Goal: Register for event/course

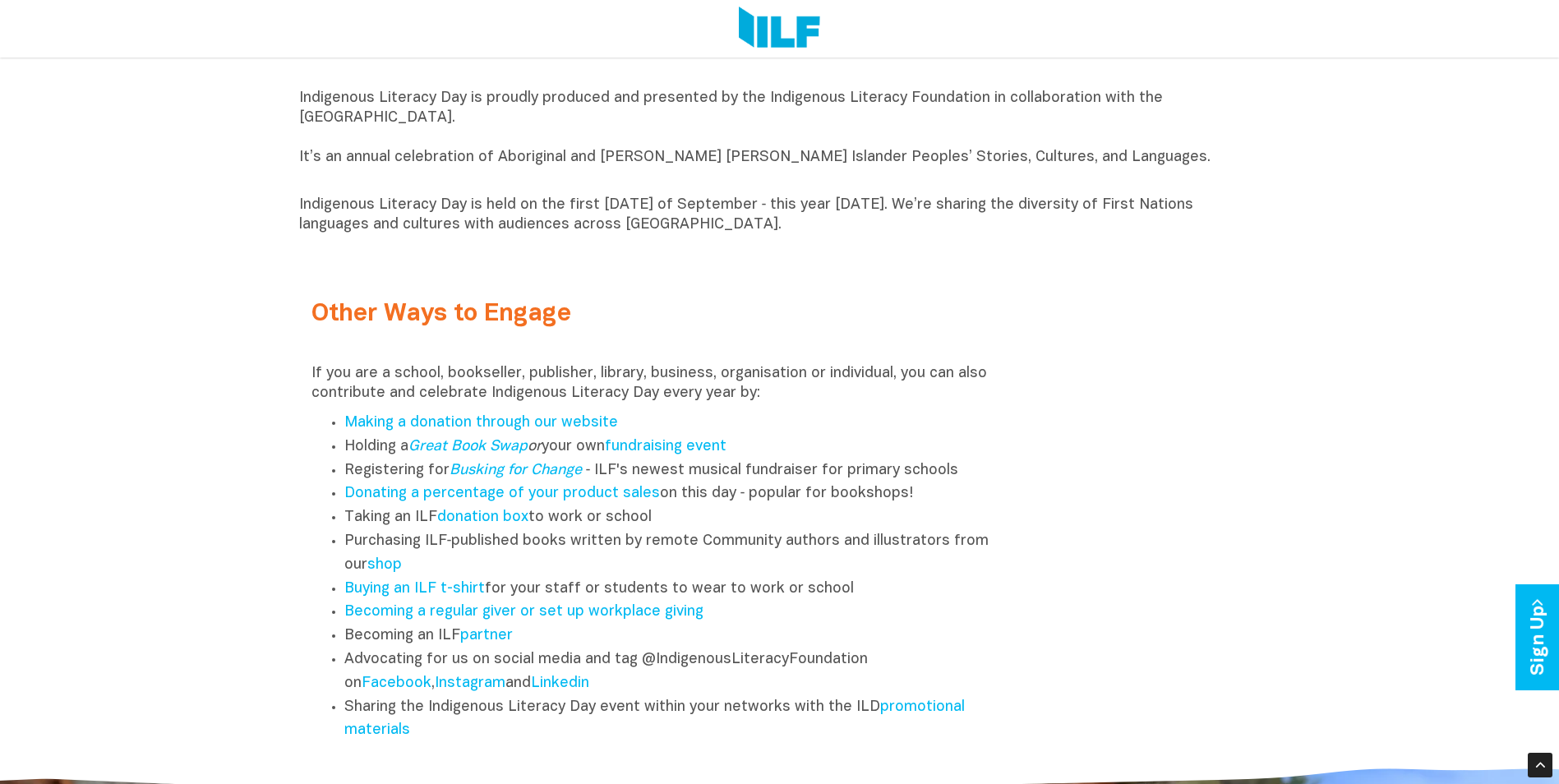
scroll to position [1971, 0]
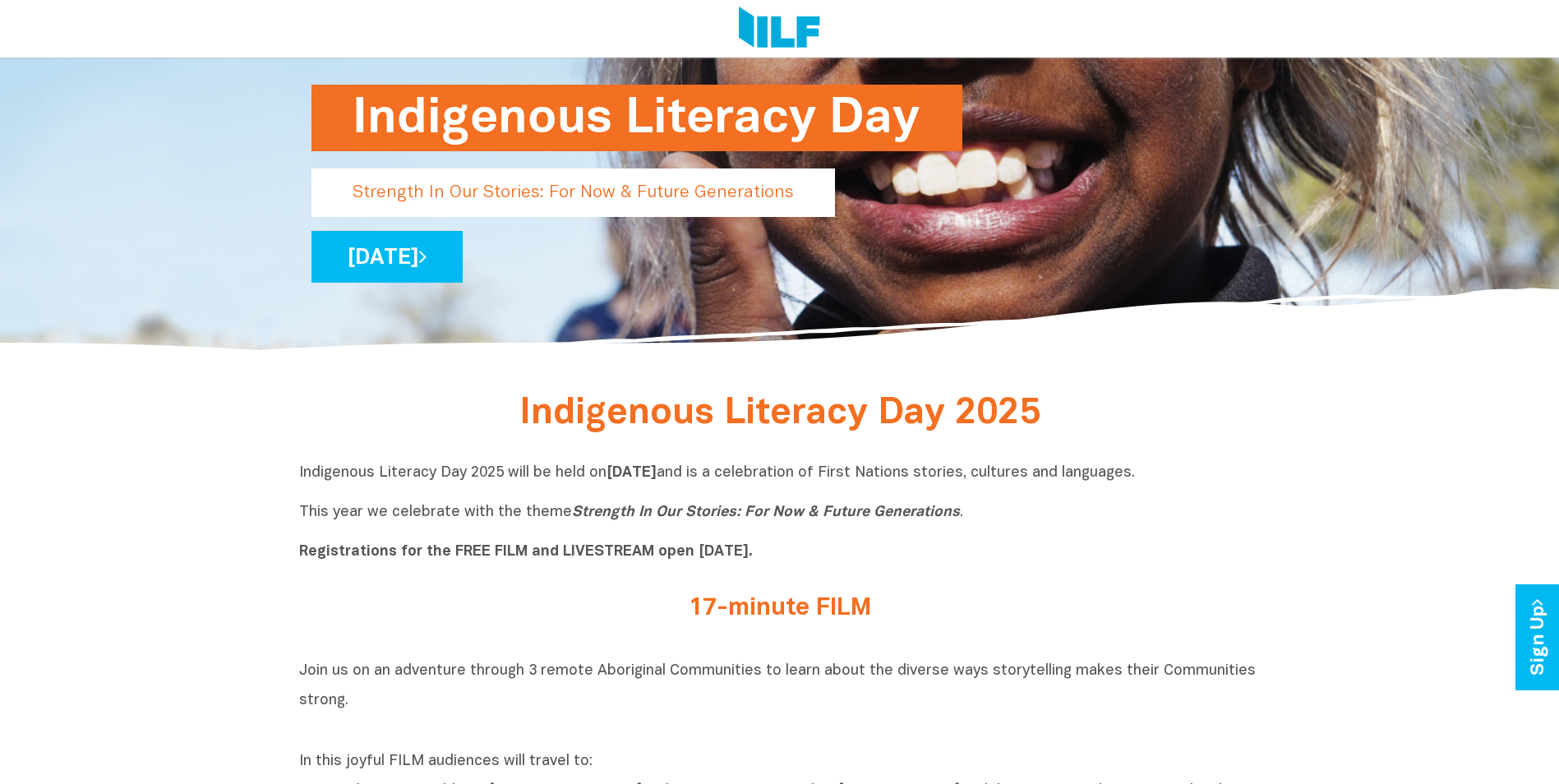
scroll to position [328, 0]
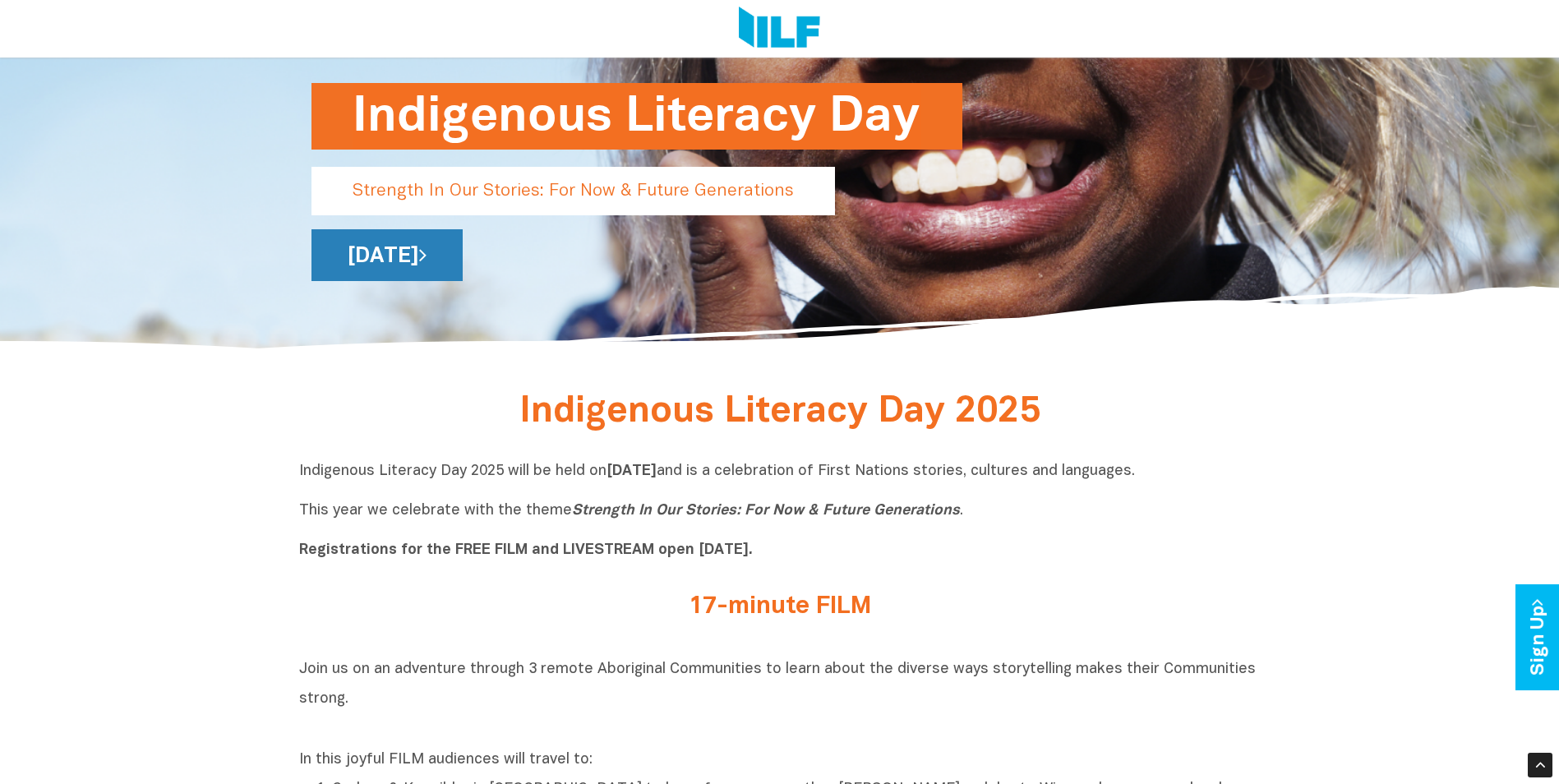
click at [463, 254] on link "[DATE]" at bounding box center [386, 255] width 151 height 52
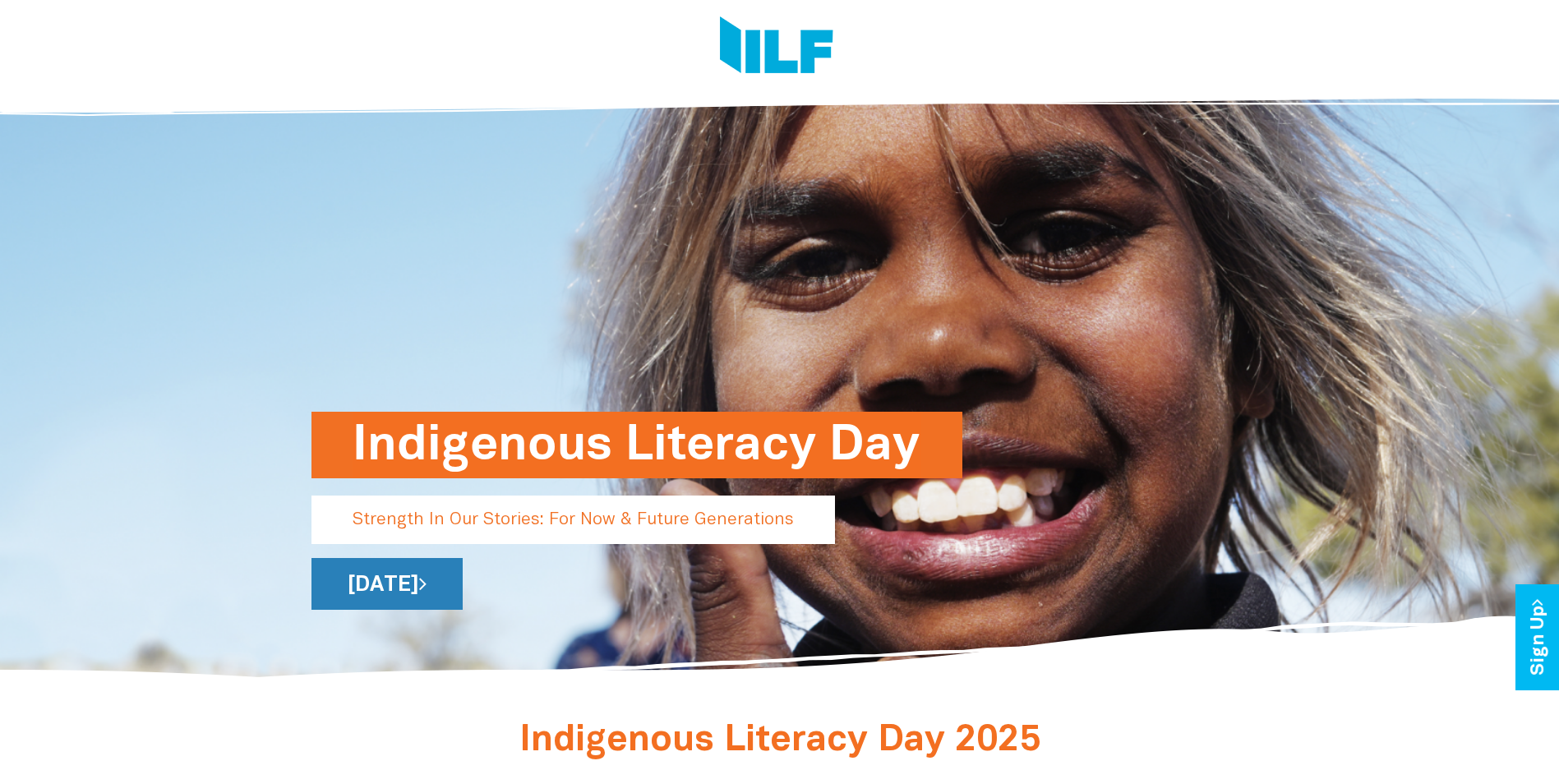
click at [426, 590] on icon at bounding box center [423, 583] width 8 height 21
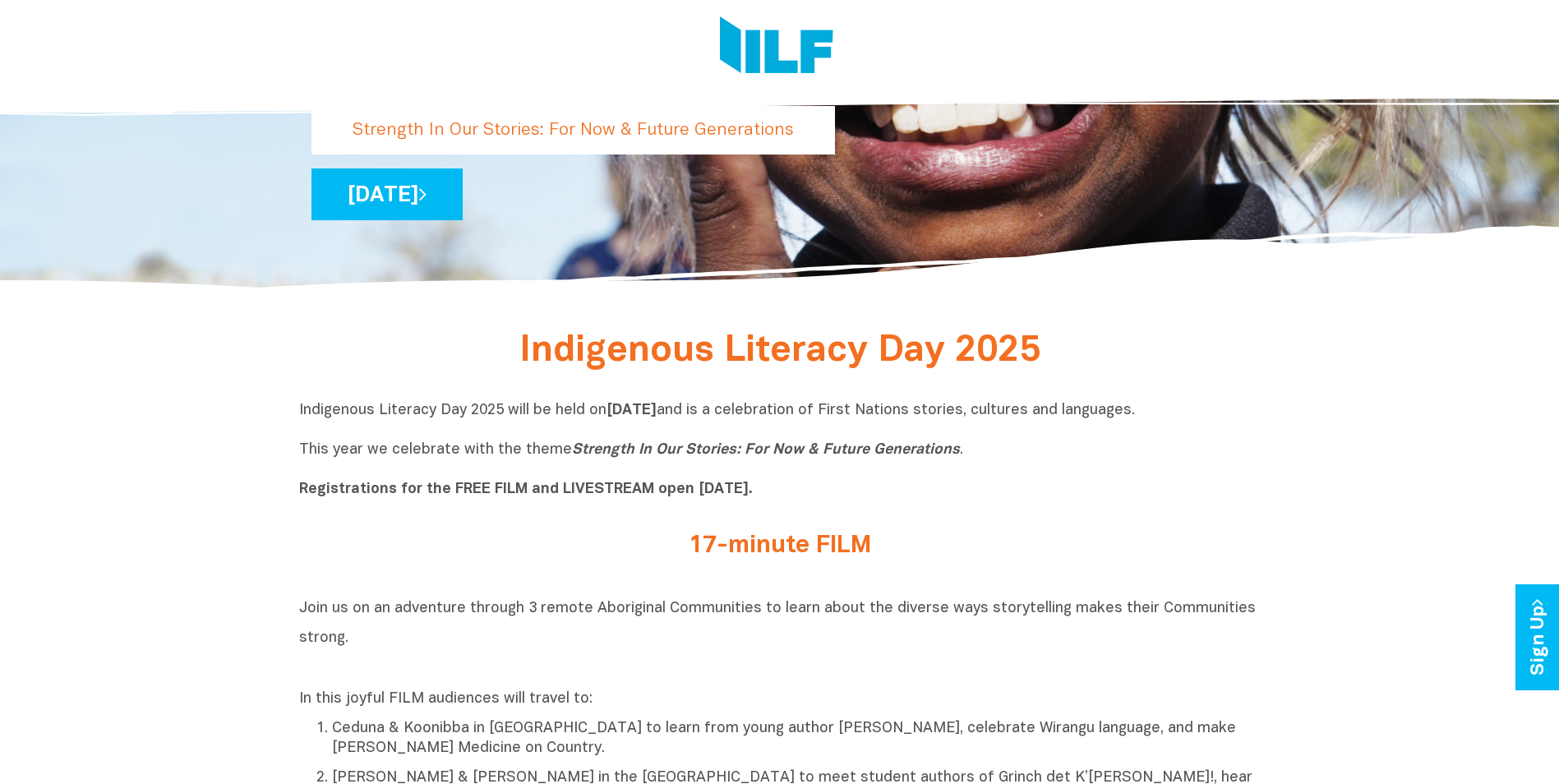
scroll to position [493, 0]
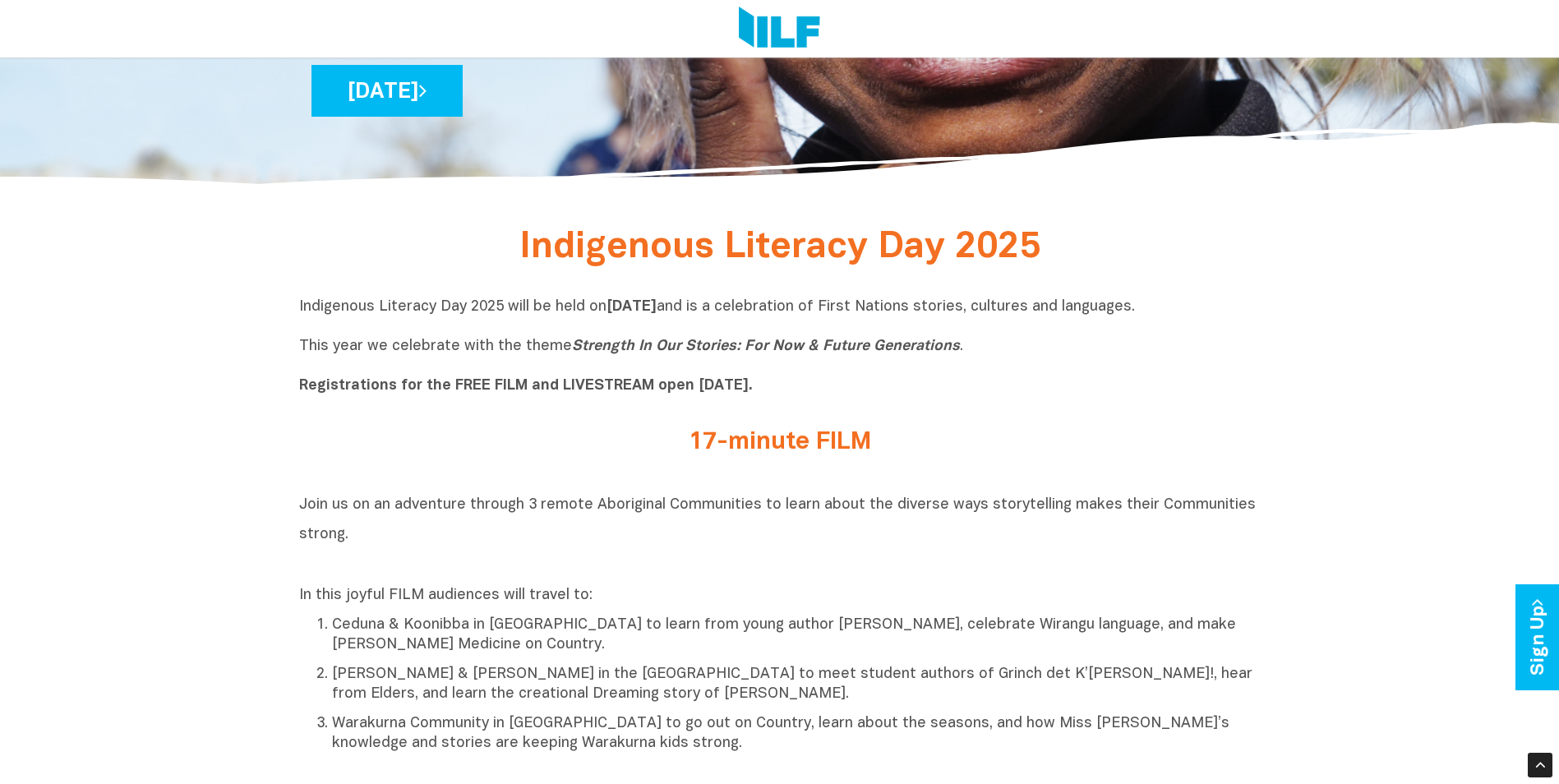
click at [596, 392] on b "Registrations for the FREE FILM and LIVESTREAM open [DATE]." at bounding box center [526, 386] width 453 height 14
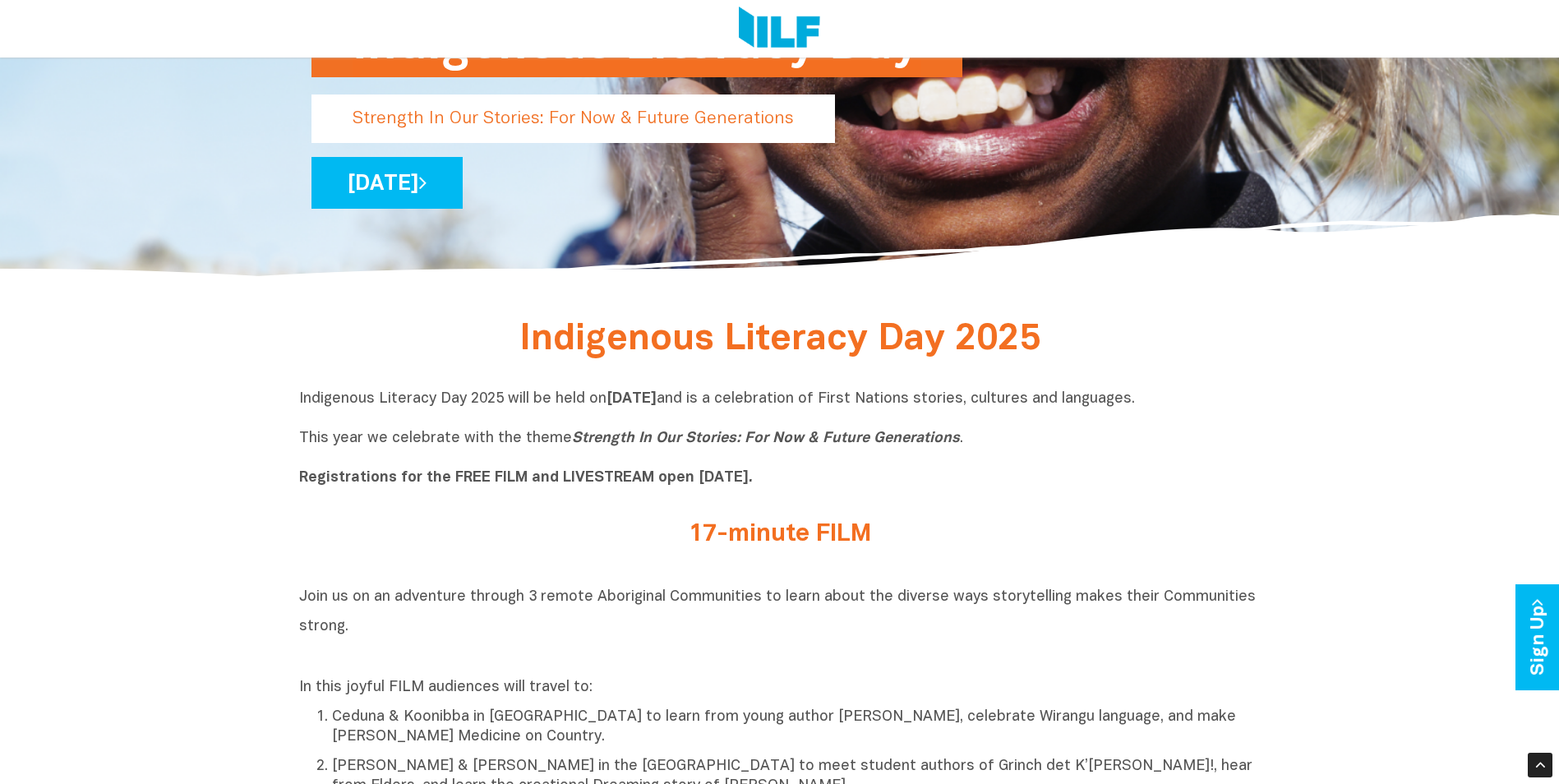
scroll to position [328, 0]
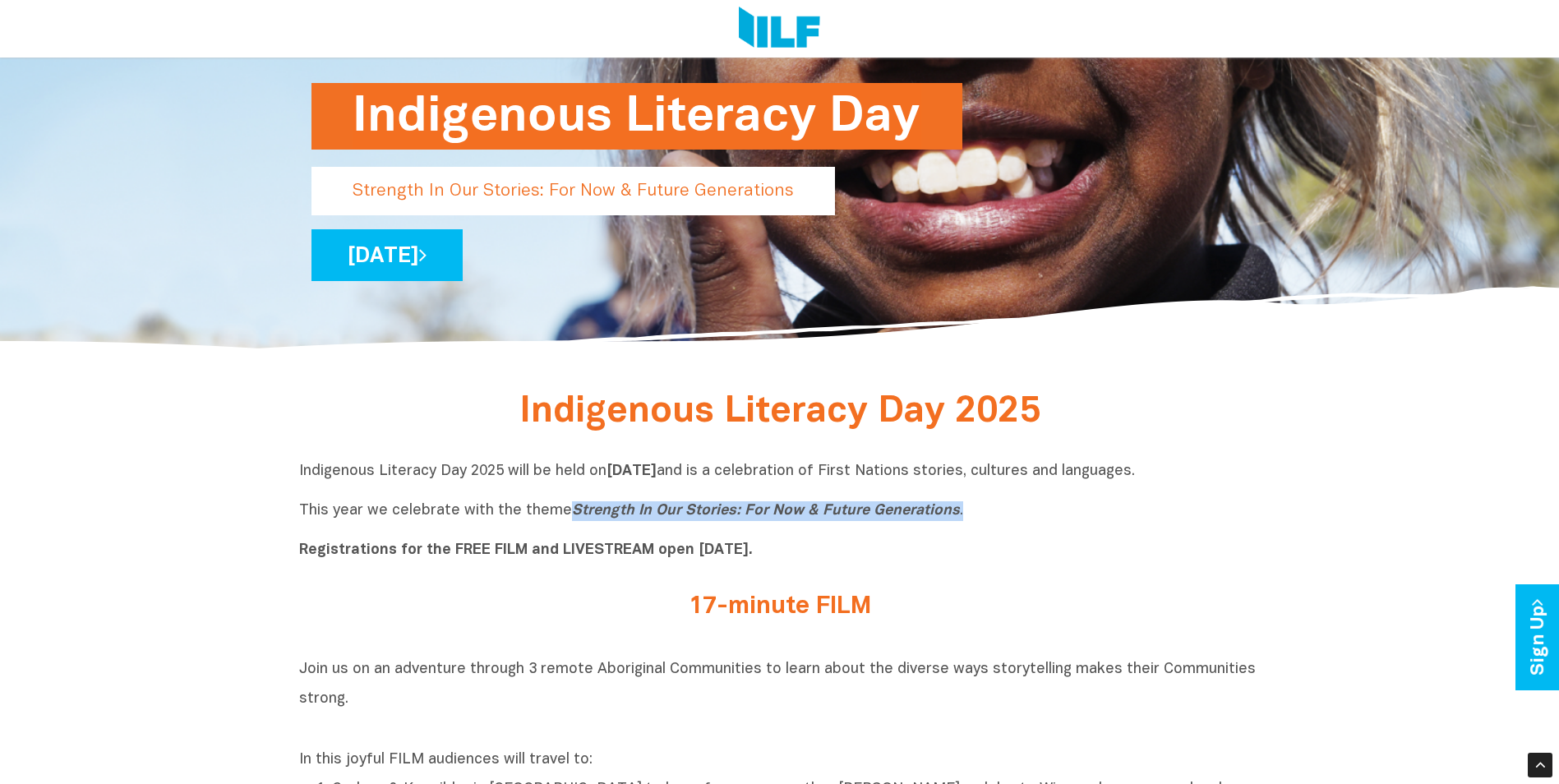
drag, startPoint x: 568, startPoint y: 511, endPoint x: 969, endPoint y: 511, distance: 401.0
click at [969, 511] on p "Indigenous Literacy Day 2025 will be held [DATE][DATE] and is a celebration of …" at bounding box center [780, 511] width 961 height 99
copy p "Strength In Our Stories: For Now & Future Generations ."
click at [408, 522] on p "Indigenous Literacy Day 2025 will be held [DATE][DATE] and is a celebration of …" at bounding box center [780, 511] width 961 height 99
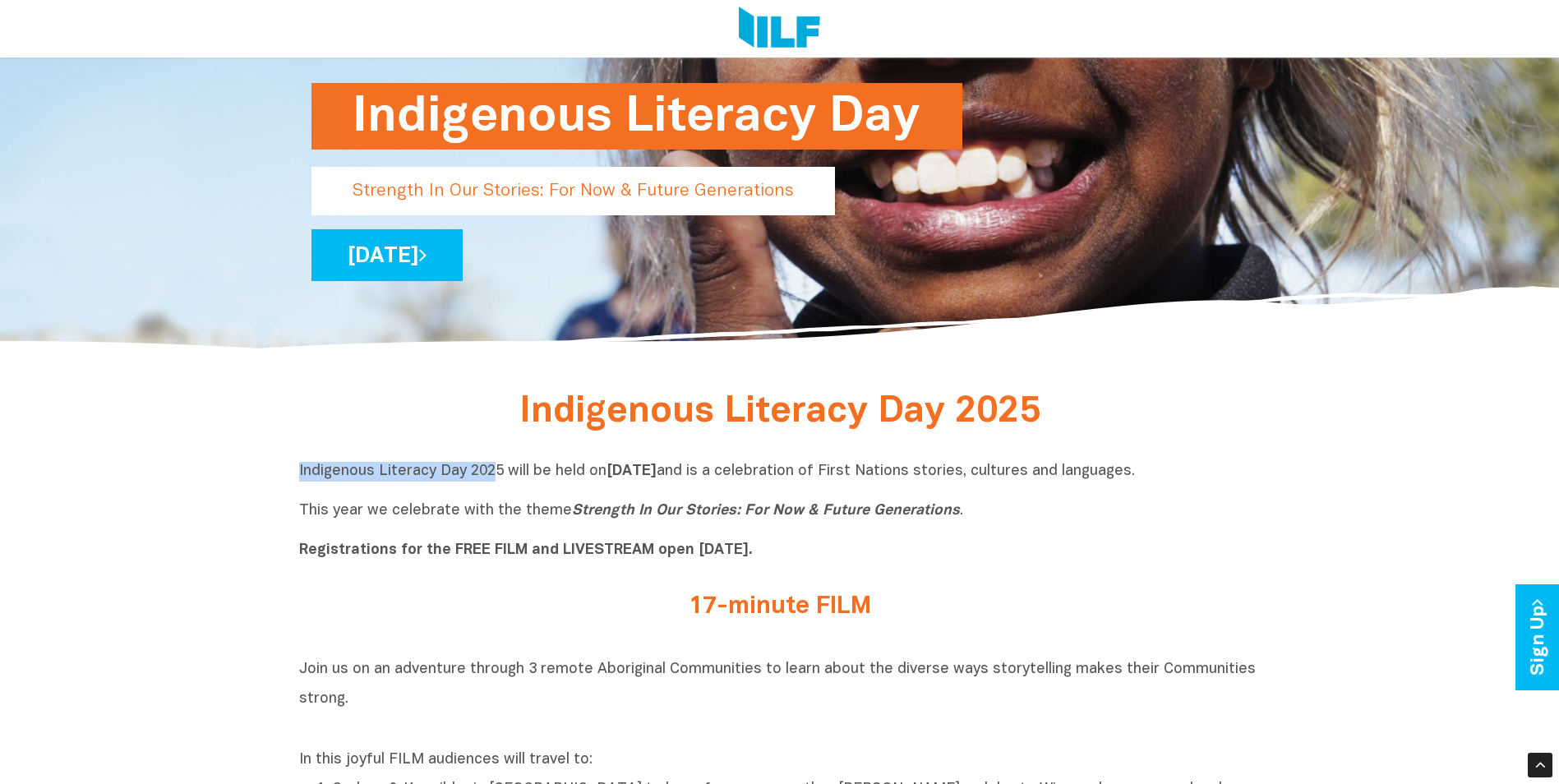
drag, startPoint x: 496, startPoint y: 475, endPoint x: 276, endPoint y: 473, distance: 220.0
copy p "Indigenous Literacy Day 202"
click at [586, 453] on div "Indigenous Literacy Day 2025 will be held [DATE][DATE] and is a celebration of …" at bounding box center [780, 514] width 961 height 131
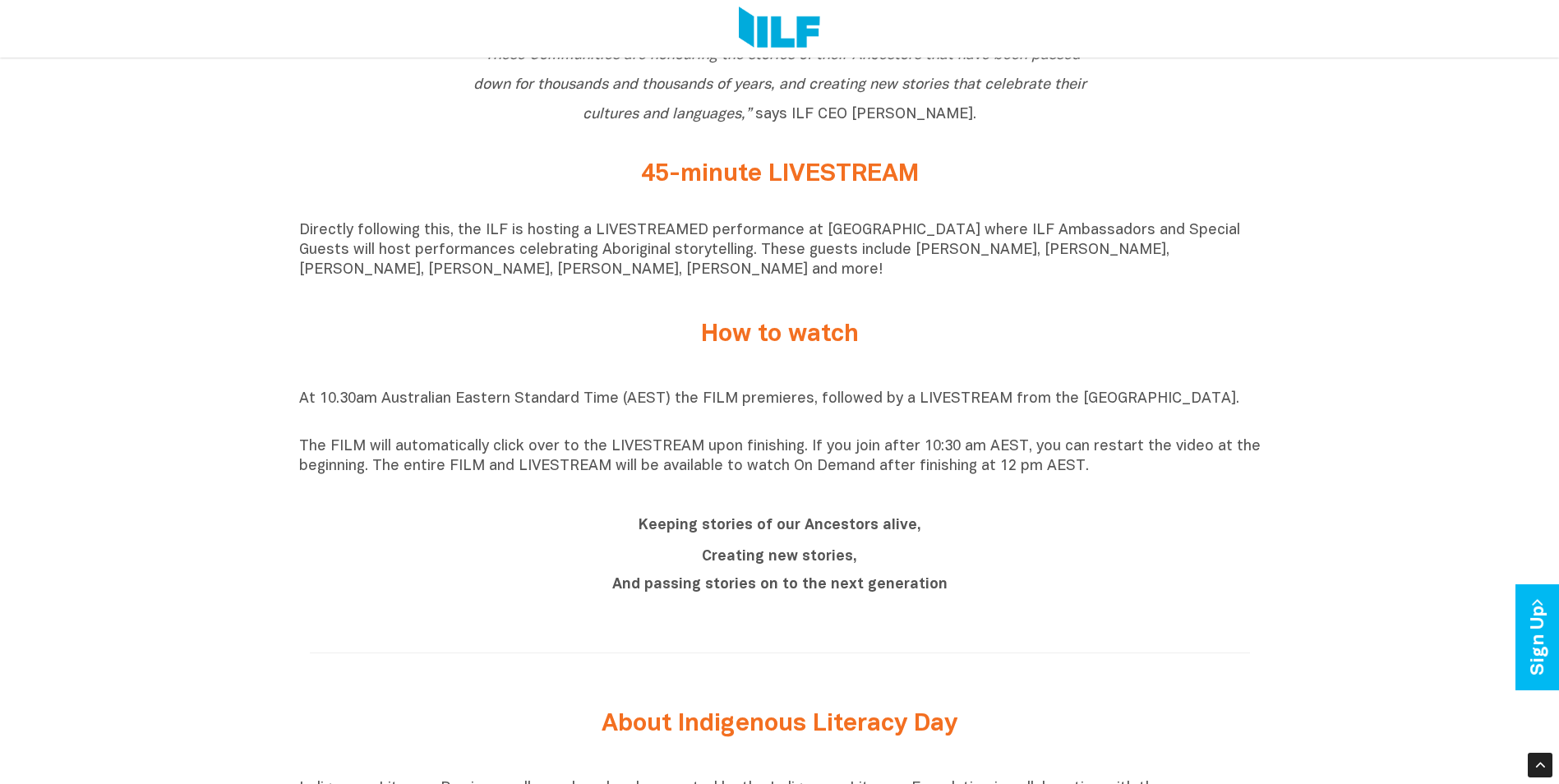
scroll to position [1315, 0]
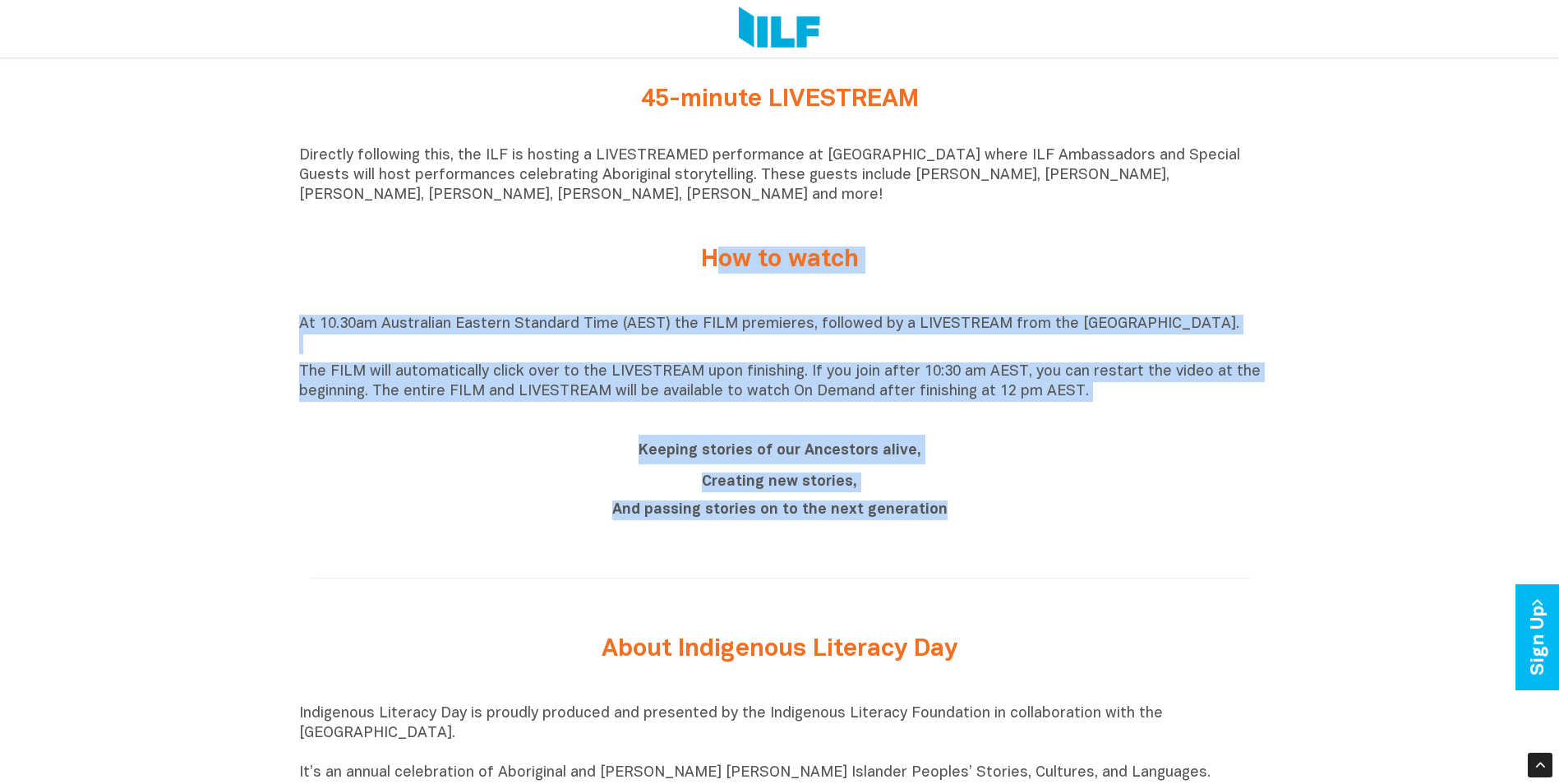
drag, startPoint x: 705, startPoint y: 259, endPoint x: 971, endPoint y: 525, distance: 376.2
click at [971, 525] on div "Indigenous Literacy Day 2025 Indigenous Literacy Day 2025 will be held [DATE][D…" at bounding box center [780, 389] width 1559 height 1978
copy div "How to watch At 10.30am Australian Eastern Standard Time (AEST) the FILM premie…"
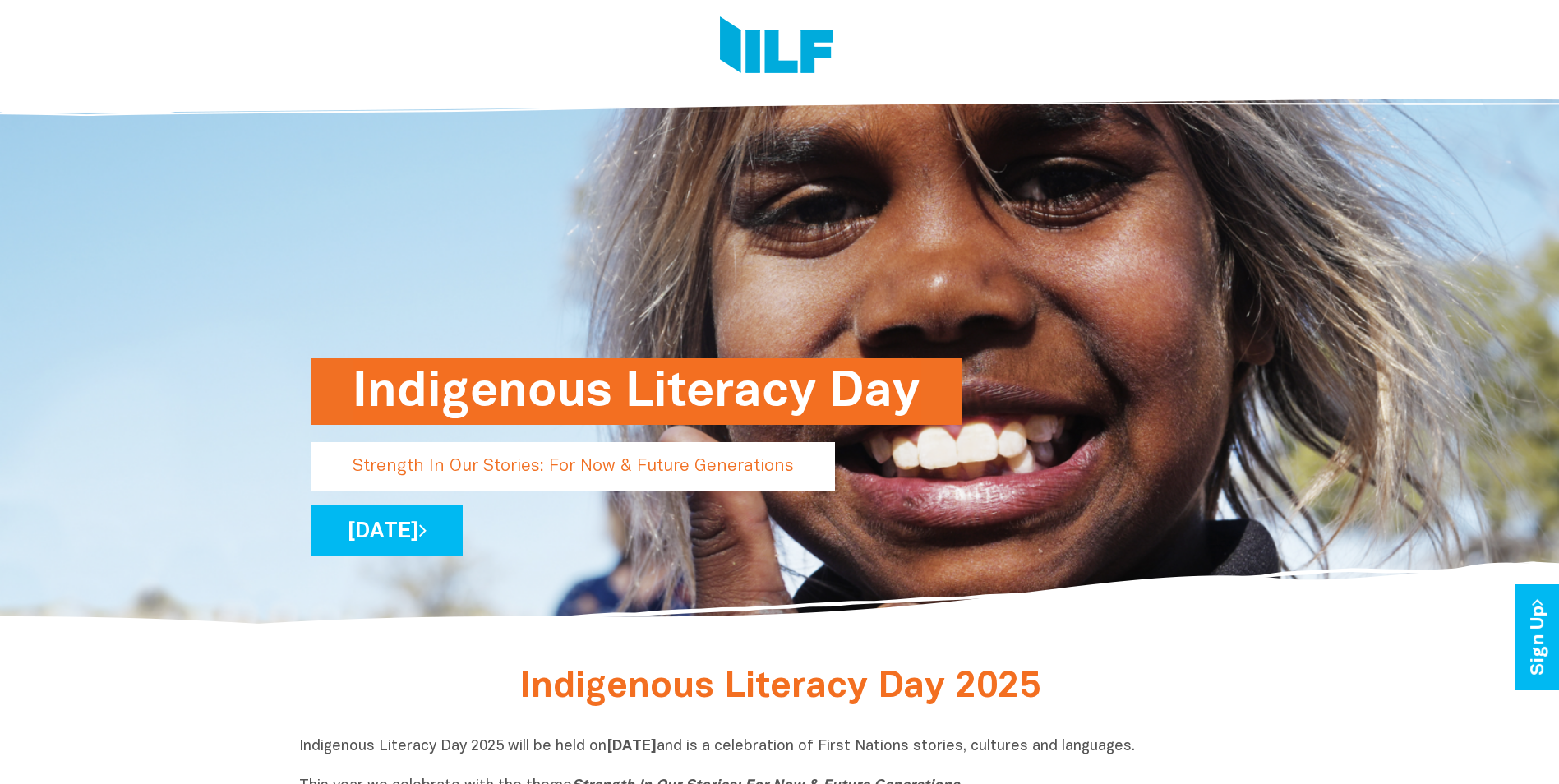
scroll to position [0, 0]
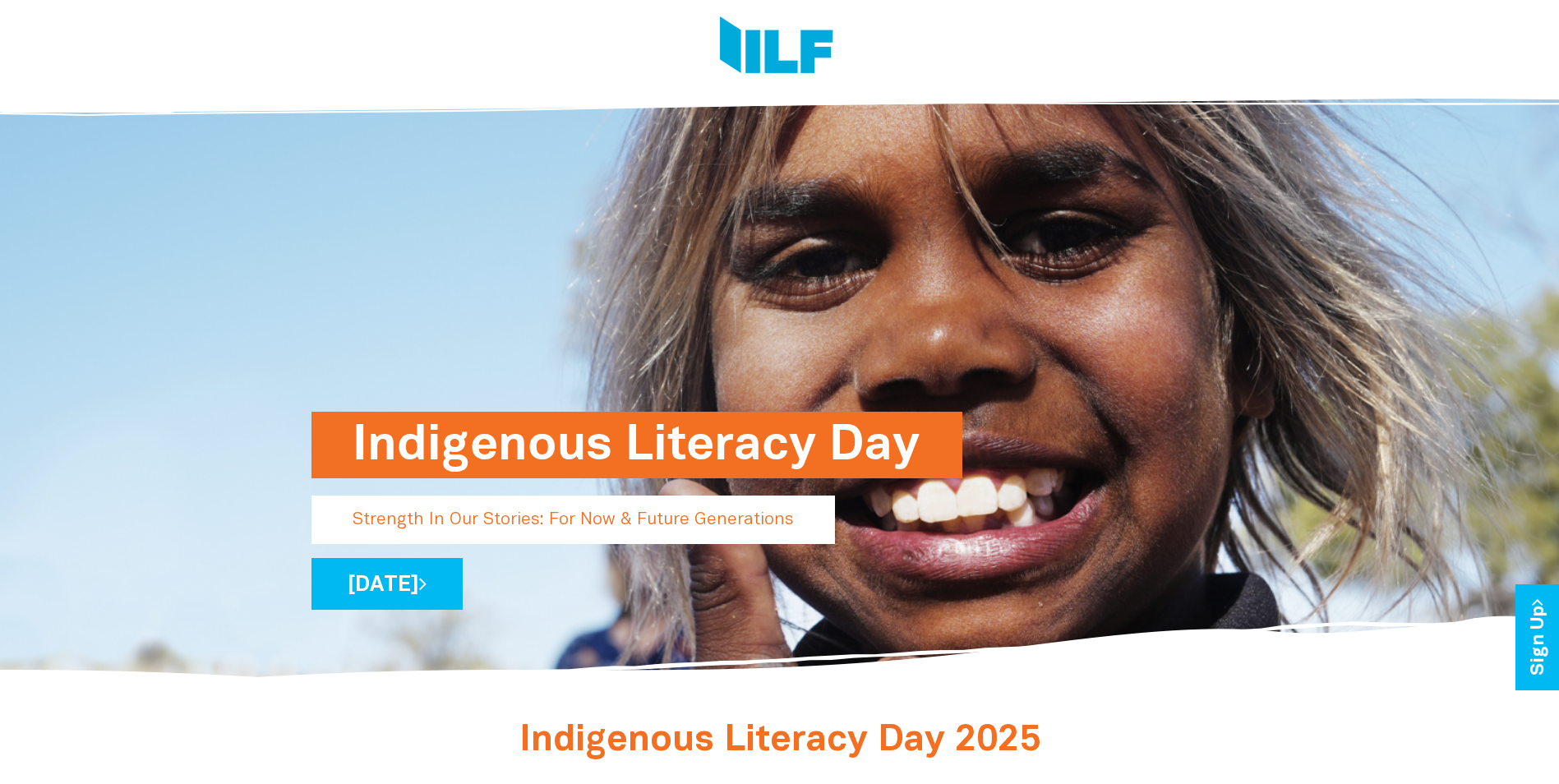
click at [773, 59] on img at bounding box center [777, 47] width 113 height 61
